Goal: Information Seeking & Learning: Learn about a topic

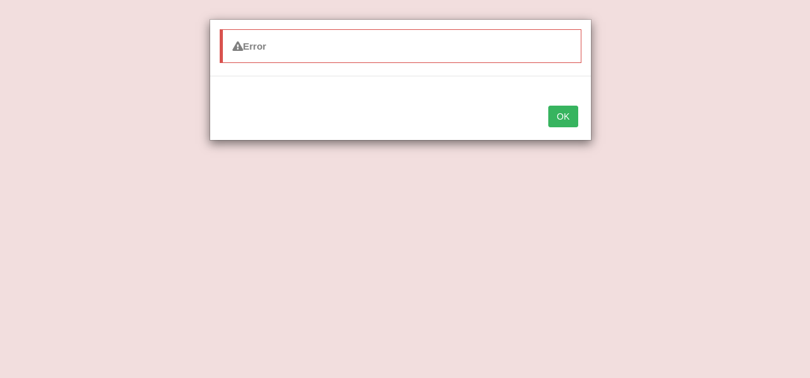
click at [556, 109] on button "OK" at bounding box center [563, 117] width 29 height 22
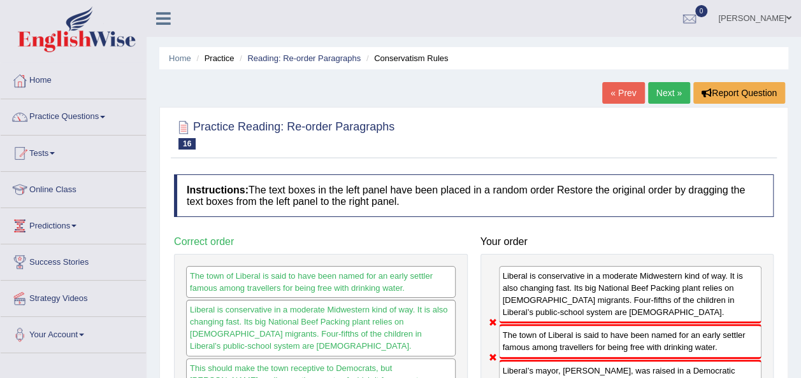
click at [104, 117] on span at bounding box center [102, 117] width 5 height 3
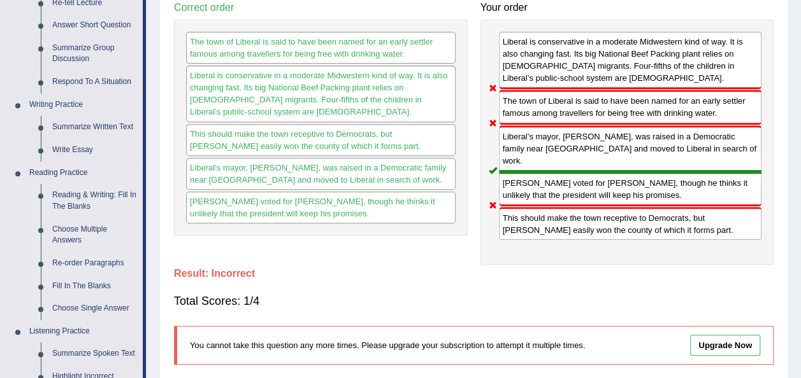
scroll to position [238, 0]
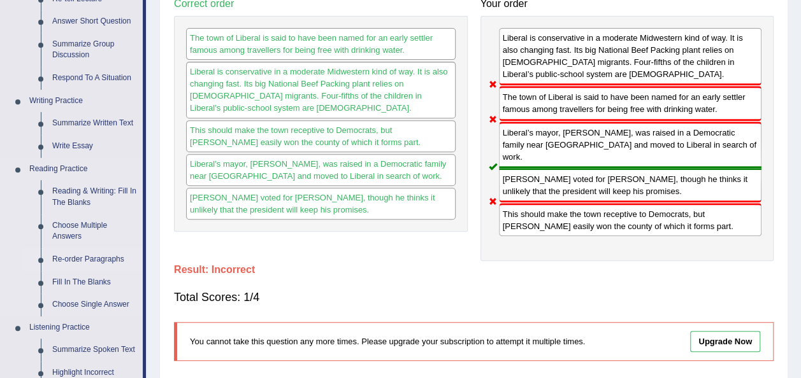
click at [68, 261] on link "Re-order Paragraphs" at bounding box center [95, 259] width 96 height 23
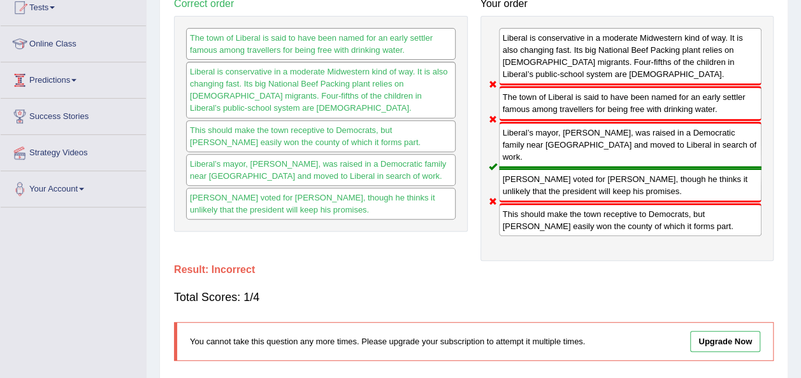
scroll to position [281, 0]
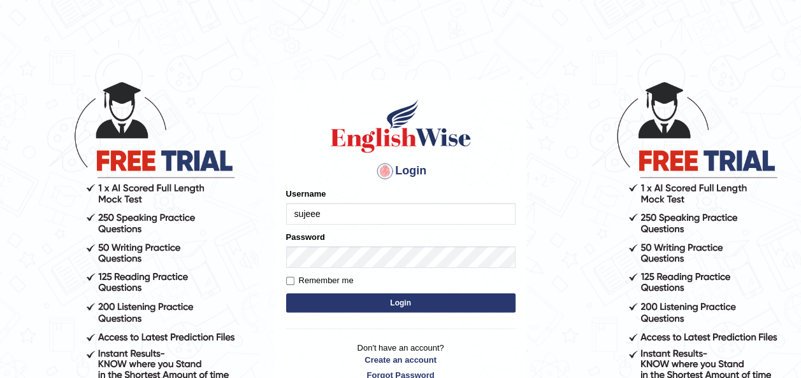
type input "sujeee"
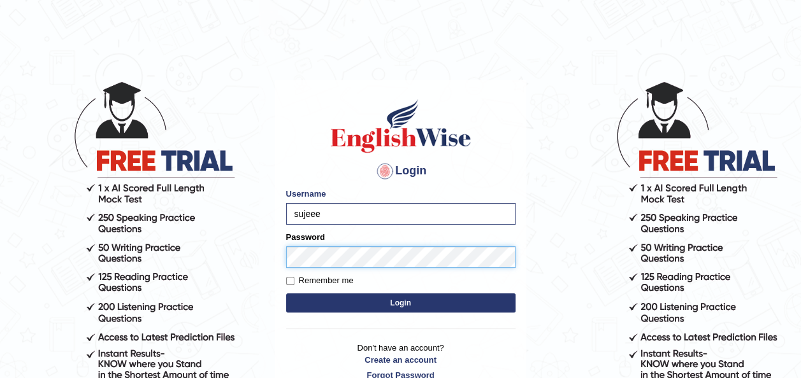
click at [286, 294] on button "Login" at bounding box center [400, 303] width 229 height 19
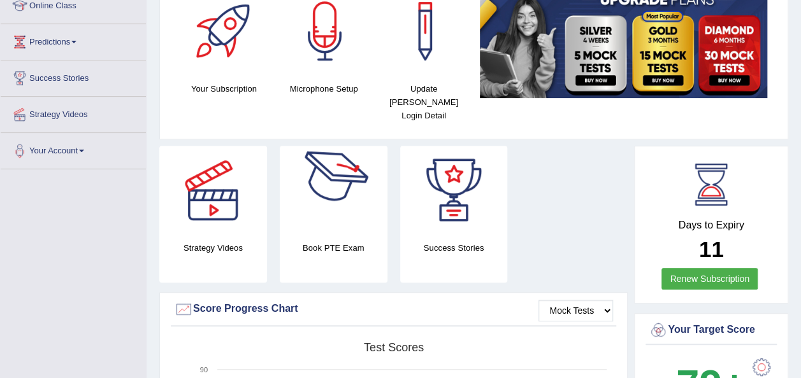
scroll to position [183, 0]
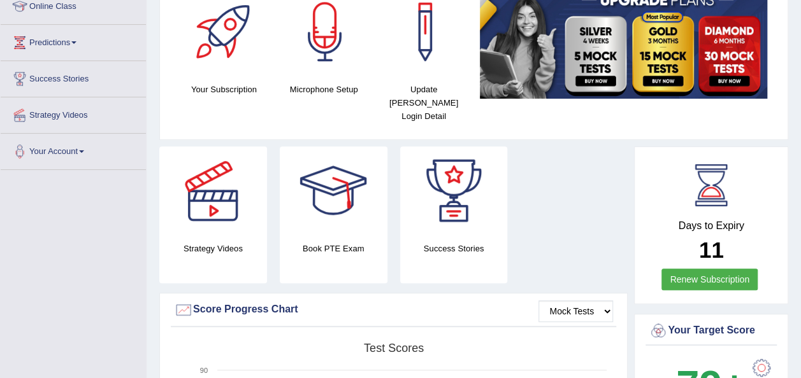
drag, startPoint x: 0, startPoint y: 0, endPoint x: 292, endPoint y: 250, distance: 384.1
click at [292, 250] on div "Book PTE Exam" at bounding box center [334, 215] width 108 height 137
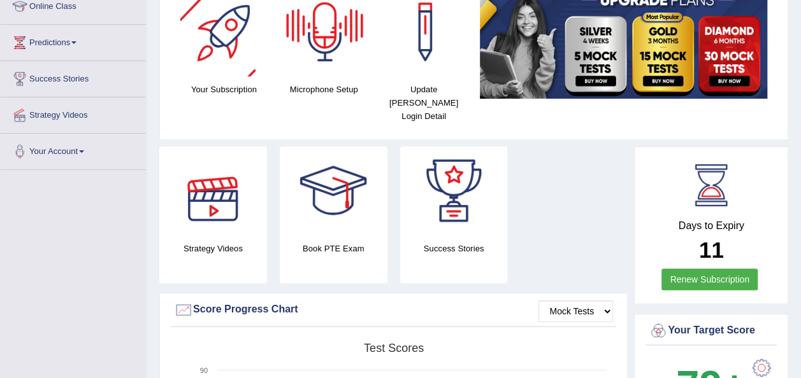
scroll to position [0, 0]
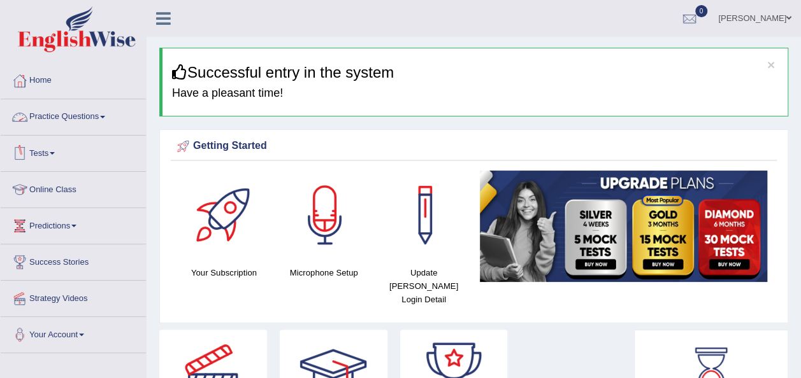
click at [89, 117] on link "Practice Questions" at bounding box center [73, 115] width 145 height 32
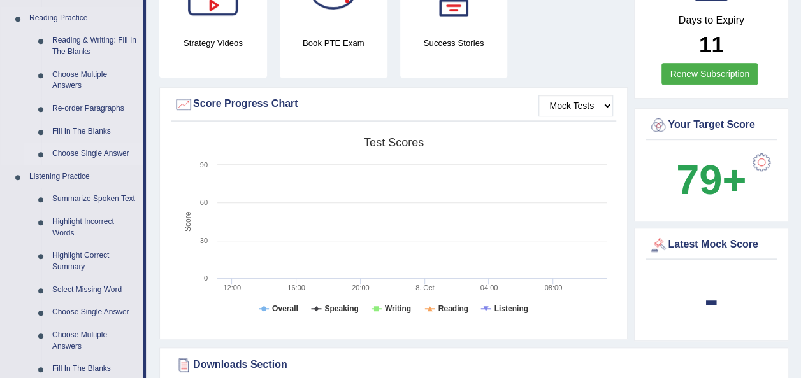
scroll to position [318, 0]
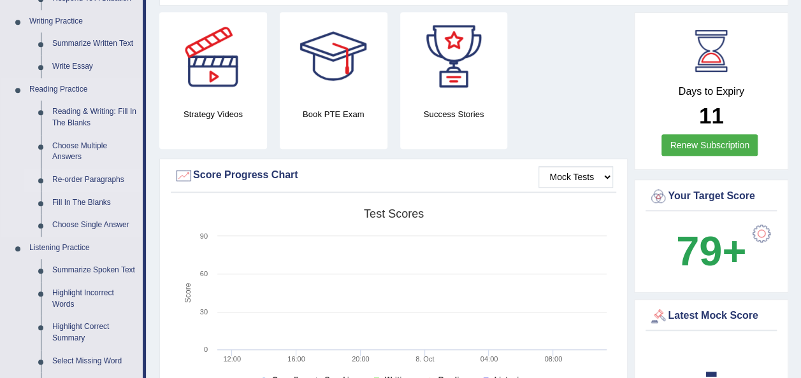
click at [80, 182] on link "Re-order Paragraphs" at bounding box center [95, 180] width 96 height 23
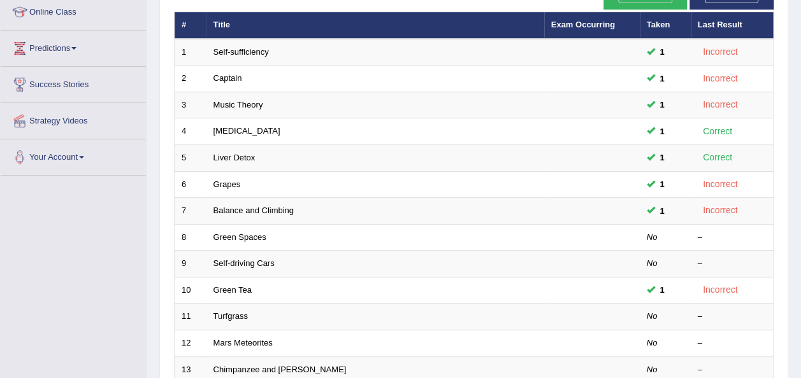
scroll to position [177, 0]
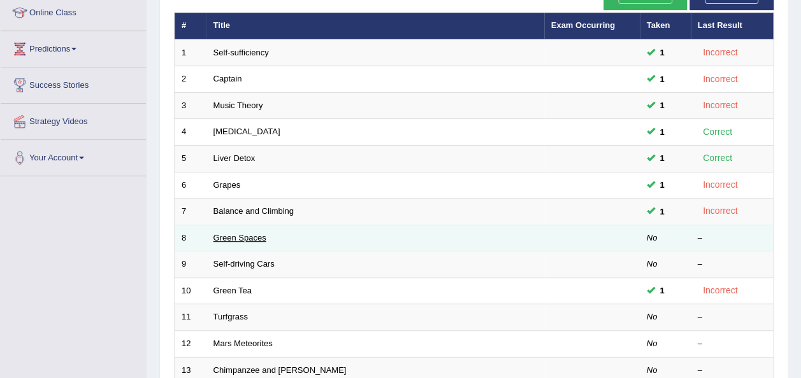
click at [246, 233] on link "Green Spaces" at bounding box center [239, 238] width 53 height 10
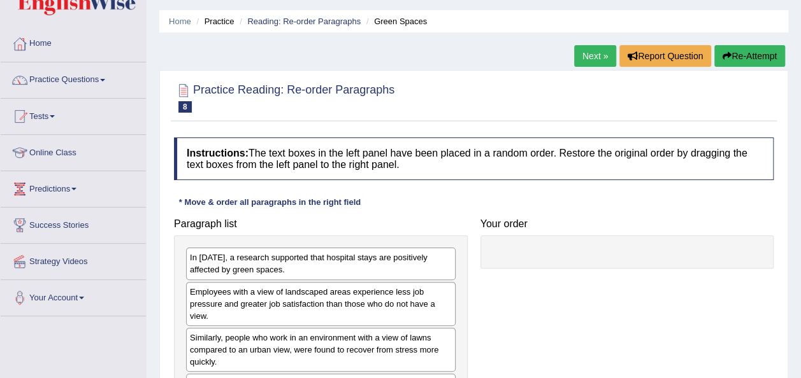
scroll to position [36, 0]
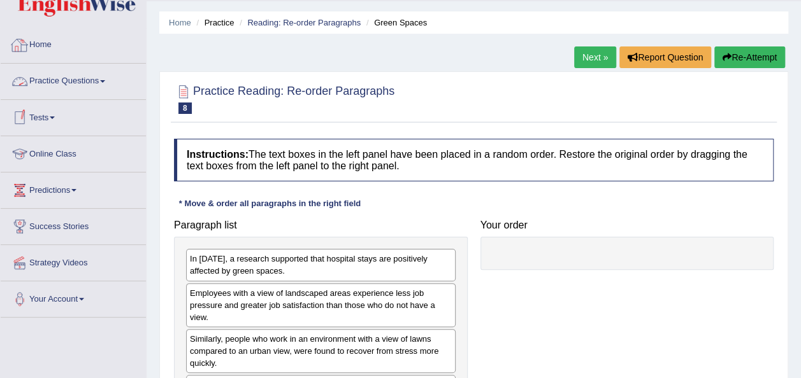
click at [100, 82] on link "Practice Questions" at bounding box center [73, 80] width 145 height 32
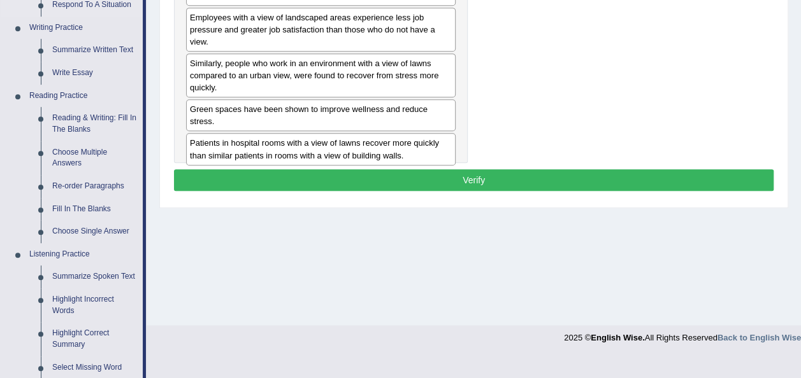
scroll to position [312, 0]
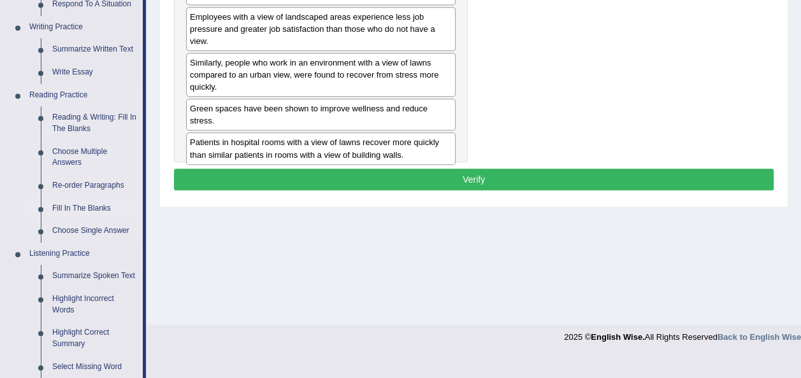
click at [85, 209] on link "Fill In The Blanks" at bounding box center [95, 208] width 96 height 23
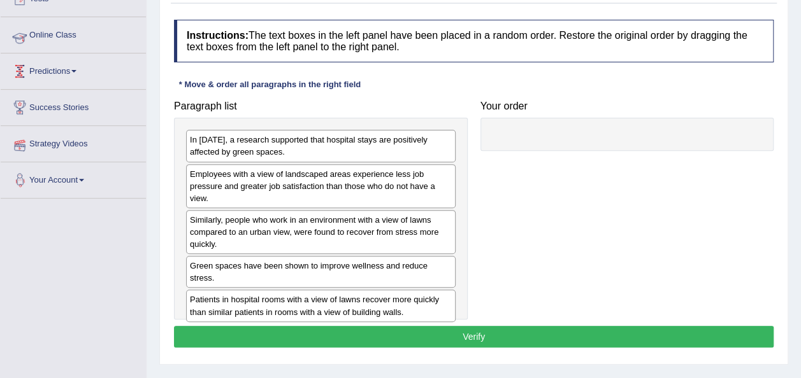
scroll to position [220, 0]
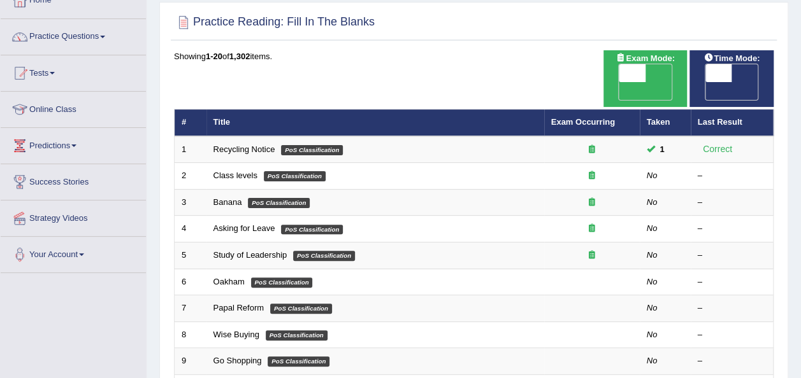
scroll to position [82, 0]
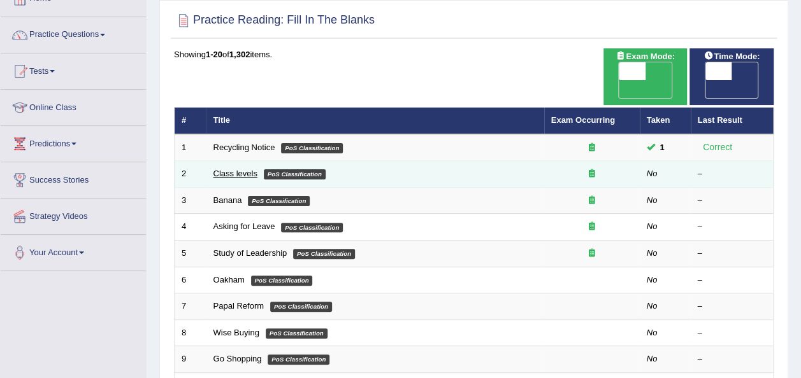
click at [241, 169] on link "Class levels" at bounding box center [235, 174] width 44 height 10
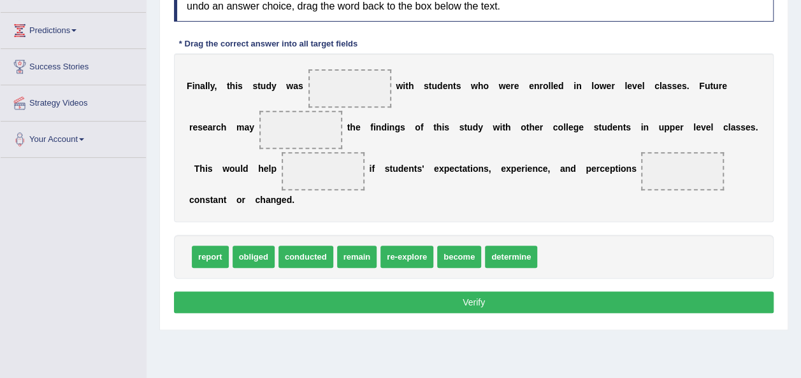
scroll to position [198, 0]
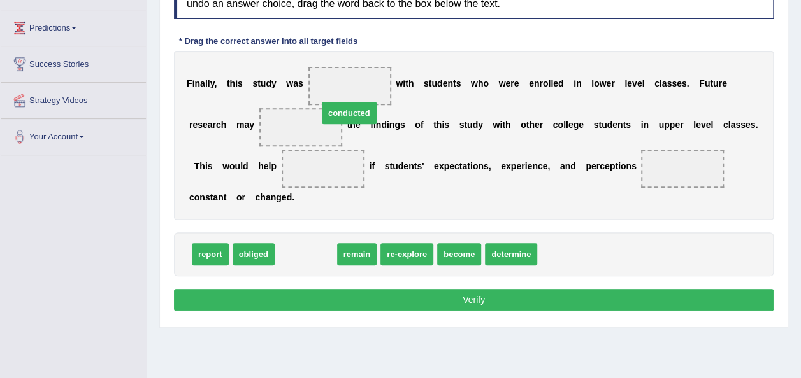
drag, startPoint x: 313, startPoint y: 234, endPoint x: 356, endPoint y: 93, distance: 147.9
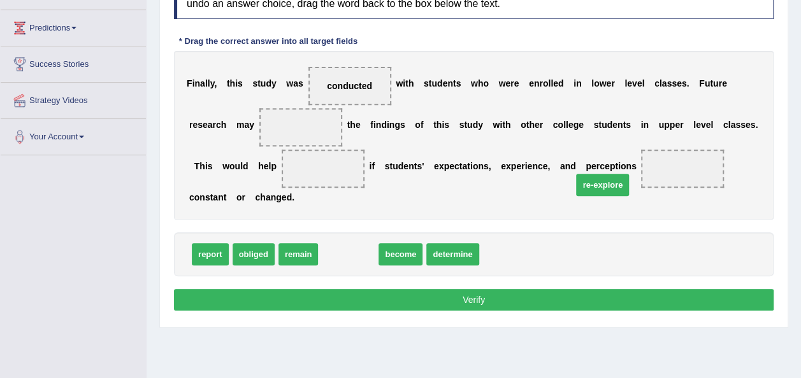
drag, startPoint x: 325, startPoint y: 241, endPoint x: 579, endPoint y: 171, distance: 263.7
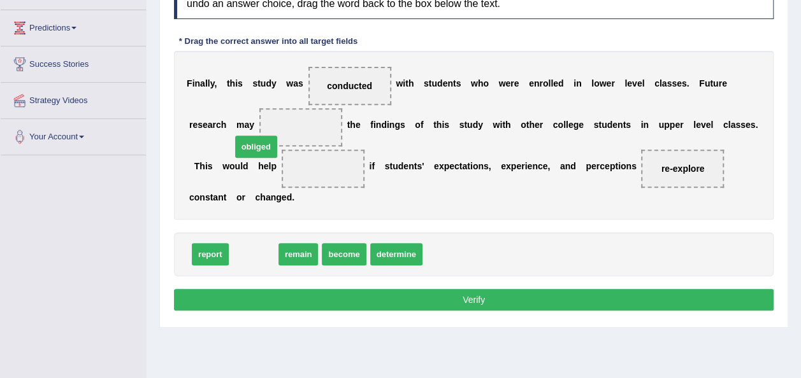
drag, startPoint x: 236, startPoint y: 231, endPoint x: 238, endPoint y: 124, distance: 107.1
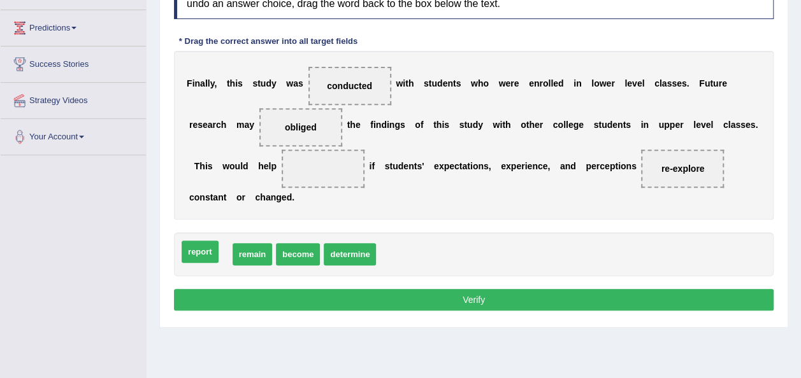
drag, startPoint x: 215, startPoint y: 235, endPoint x: 204, endPoint y: 232, distance: 10.7
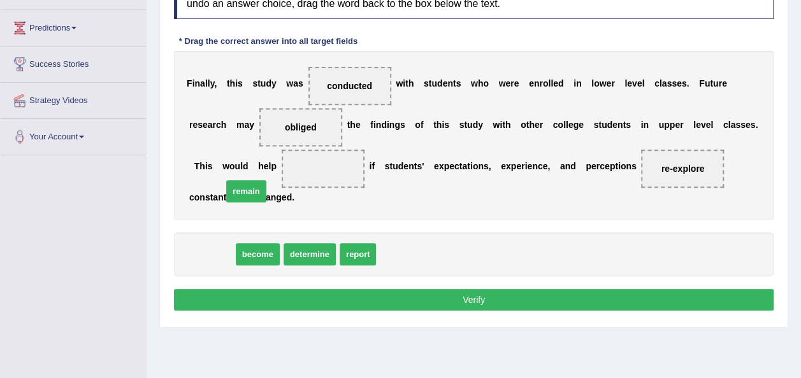
drag, startPoint x: 218, startPoint y: 236, endPoint x: 252, endPoint y: 173, distance: 71.3
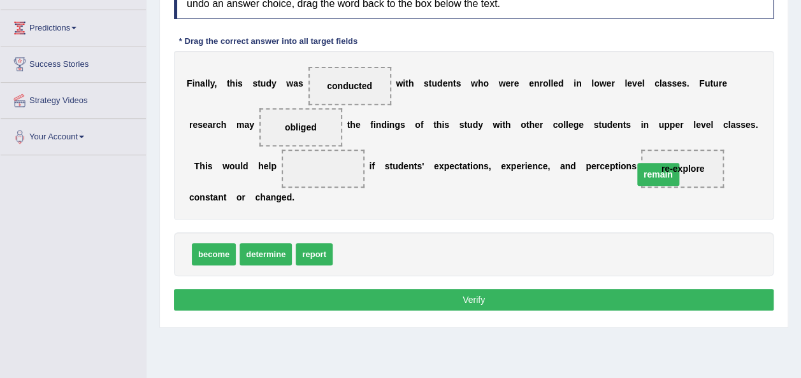
drag, startPoint x: 251, startPoint y: 173, endPoint x: 586, endPoint y: 178, distance: 335.1
drag, startPoint x: 350, startPoint y: 231, endPoint x: 246, endPoint y: 175, distance: 118.0
click at [457, 289] on button "Verify" at bounding box center [473, 300] width 599 height 22
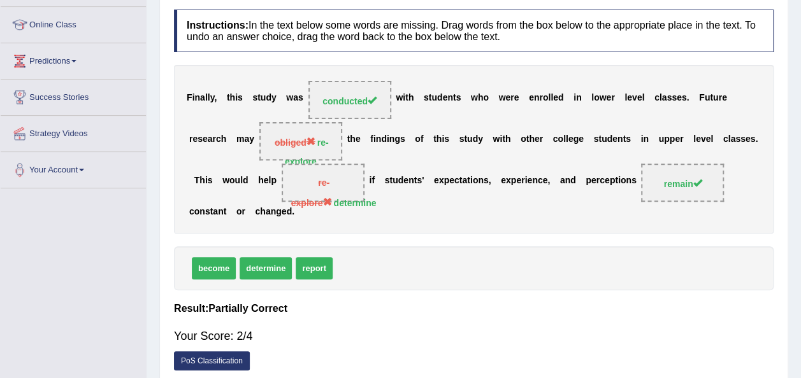
scroll to position [169, 0]
